Goal: Navigation & Orientation: Find specific page/section

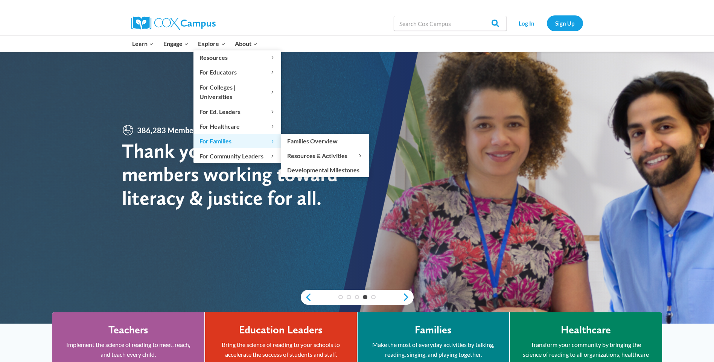
click at [214, 136] on span "For Families Expand" at bounding box center [237, 141] width 76 height 10
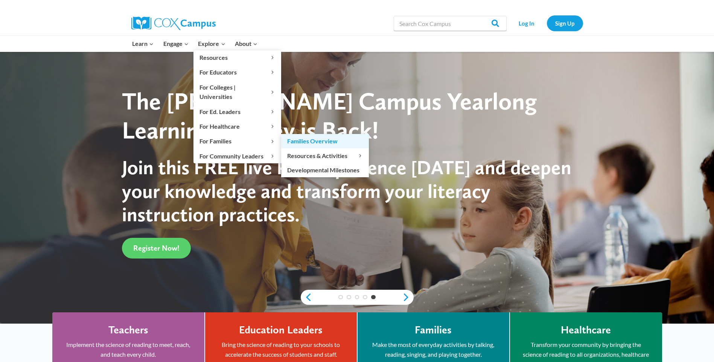
click at [332, 135] on link "Families Overview" at bounding box center [325, 141] width 88 height 14
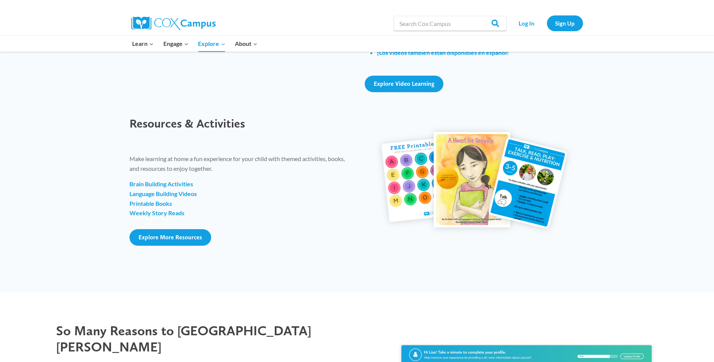
scroll to position [941, 0]
